Goal: Navigation & Orientation: Go to known website

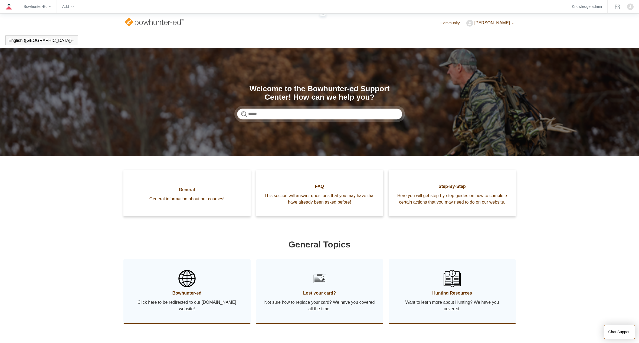
scroll to position [96, 0]
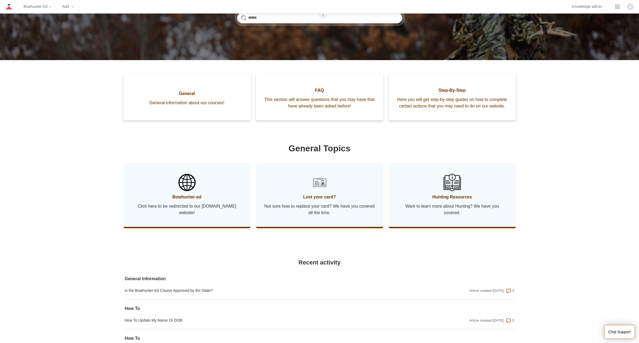
click at [32, 9] on zd-hc-dropdown "Bowhunter-Ed" at bounding box center [38, 6] width 28 height 13
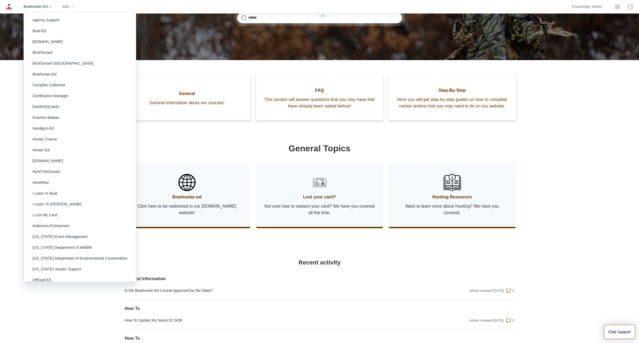
click at [39, 7] on zd-hc-trigger "Bowhunter-Ed" at bounding box center [38, 6] width 28 height 3
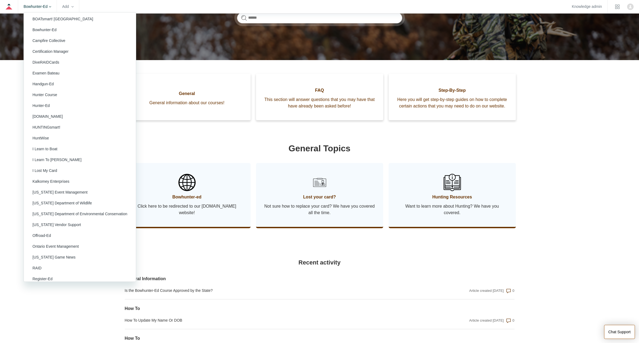
scroll to position [45, 0]
click at [83, 116] on link "[DOMAIN_NAME]" at bounding box center [80, 115] width 112 height 11
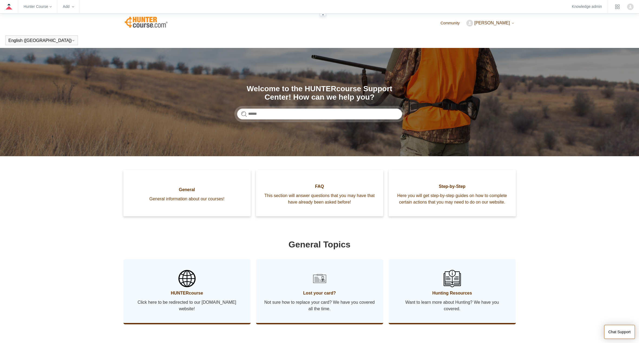
click at [37, 11] on zd-hc-dropdown "Hunter Course" at bounding box center [38, 6] width 28 height 13
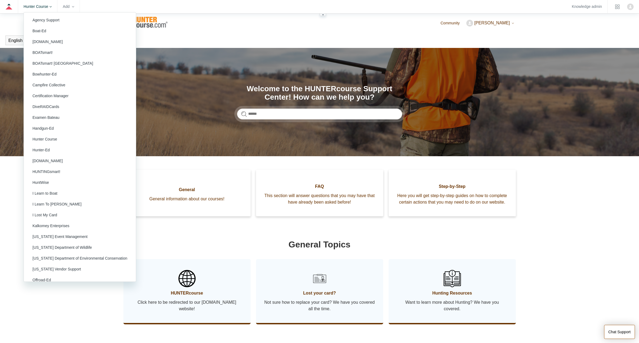
click at [39, 7] on zd-hc-trigger "Hunter Course" at bounding box center [38, 6] width 28 height 3
click at [67, 161] on link "[DOMAIN_NAME]" at bounding box center [80, 160] width 112 height 11
